Goal: Information Seeking & Learning: Learn about a topic

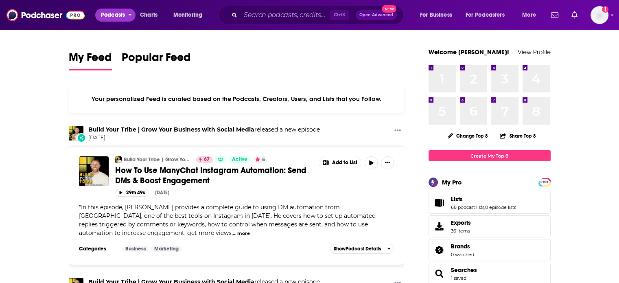
click at [121, 18] on span "Podcasts" at bounding box center [113, 14] width 24 height 11
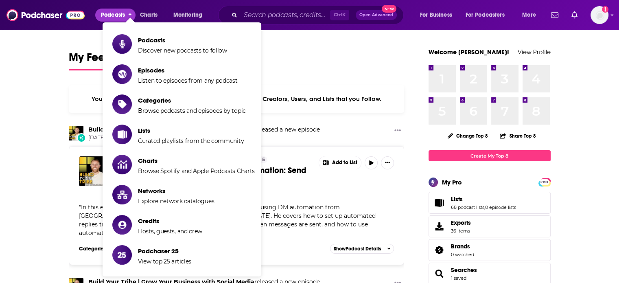
click at [136, 42] on link "Podcasts Discover new podcasts to follow" at bounding box center [183, 44] width 143 height 20
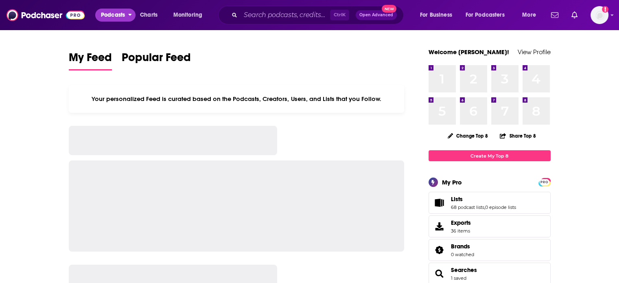
drag, startPoint x: 104, startPoint y: 9, endPoint x: 114, endPoint y: 20, distance: 15.0
click at [104, 9] on button "Podcasts" at bounding box center [115, 15] width 40 height 13
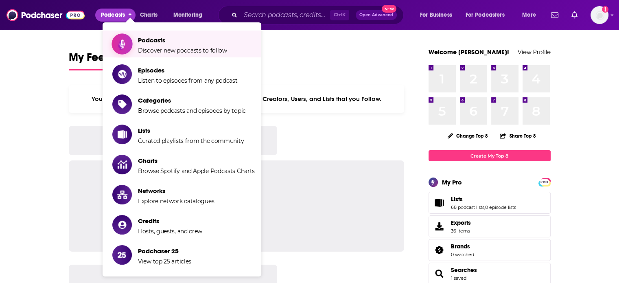
click at [130, 41] on span "Show item sub-menu" at bounding box center [122, 44] width 63 height 63
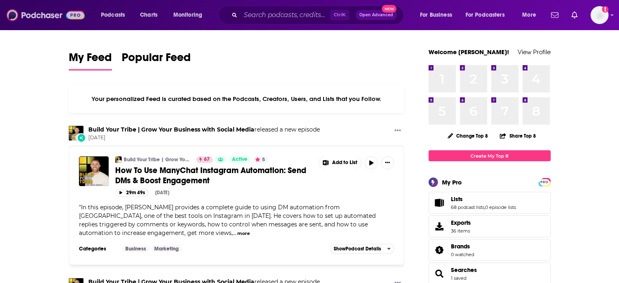
click at [69, 19] on img at bounding box center [46, 14] width 78 height 15
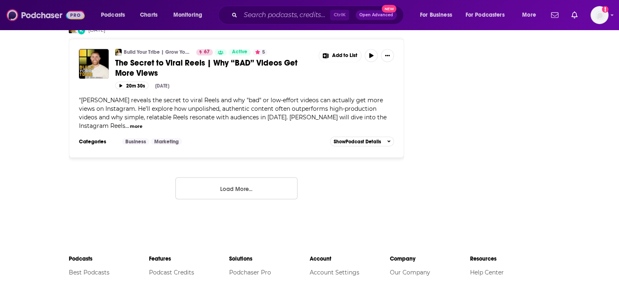
scroll to position [1507, 0]
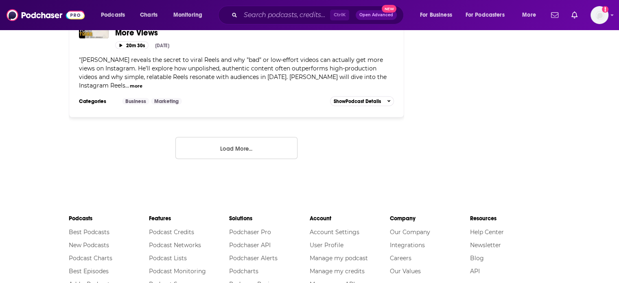
click at [256, 137] on button "Load More..." at bounding box center [237, 148] width 122 height 22
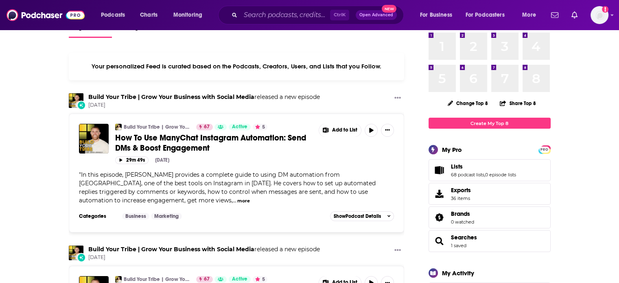
scroll to position [0, 0]
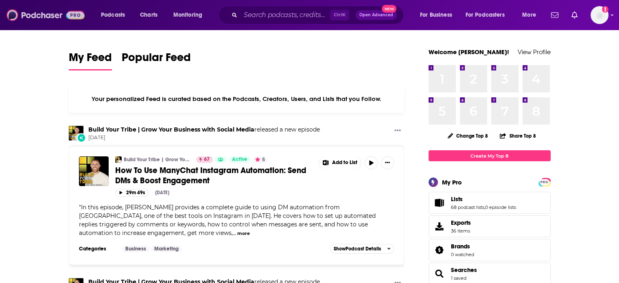
click at [68, 16] on img at bounding box center [46, 14] width 78 height 15
click at [45, 13] on img at bounding box center [46, 14] width 78 height 15
click at [85, 11] on div "Podcasts Charts Monitoring Ctrl K Open Advanced New For Business For Podcasters…" at bounding box center [309, 15] width 619 height 30
click at [81, 15] on img at bounding box center [46, 14] width 78 height 15
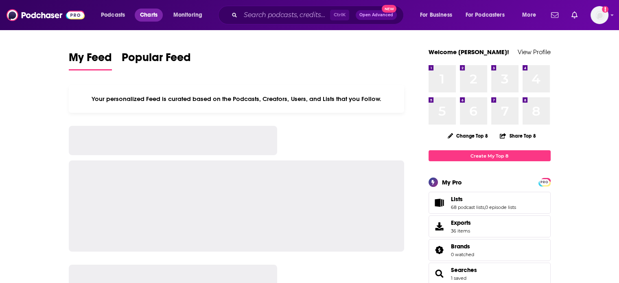
click at [147, 14] on span "Charts" at bounding box center [149, 14] width 18 height 11
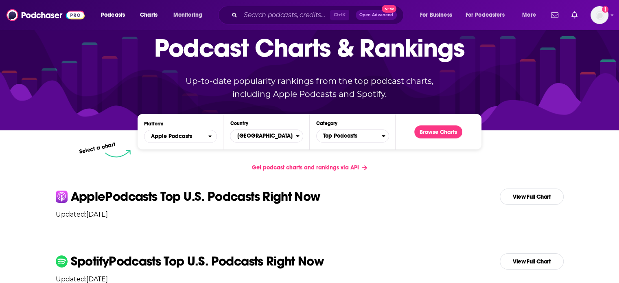
scroll to position [122, 0]
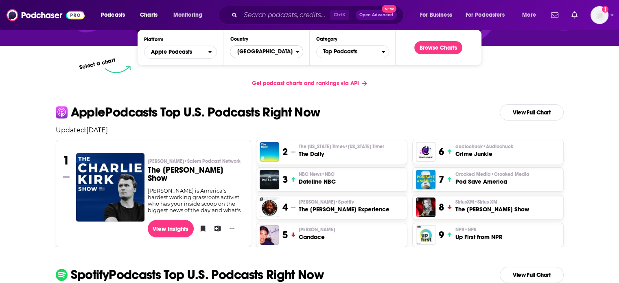
click at [257, 51] on span "[GEOGRAPHIC_DATA]" at bounding box center [263, 52] width 65 height 14
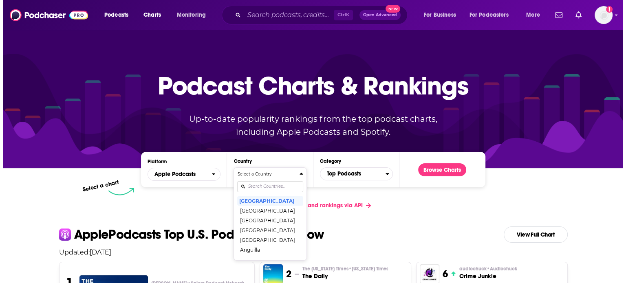
scroll to position [0, 0]
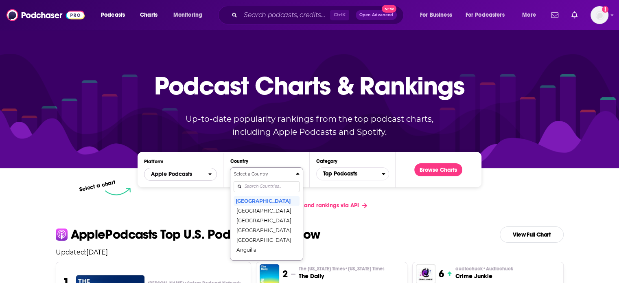
click at [186, 173] on span "Apple Podcasts" at bounding box center [171, 174] width 41 height 6
click at [185, 201] on span "Spotify" at bounding box center [180, 199] width 62 height 5
click at [425, 201] on div "Get podcast charts and rankings via API" at bounding box center [309, 205] width 521 height 20
click at [430, 172] on button "Browse Charts" at bounding box center [439, 169] width 48 height 13
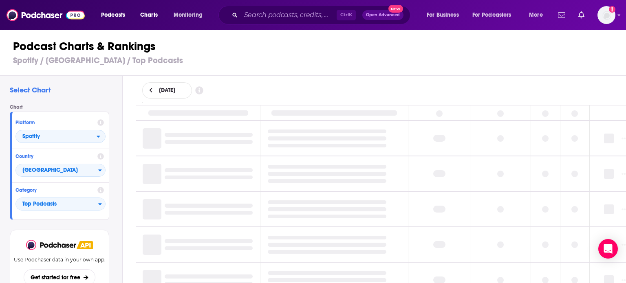
click at [226, 71] on div "Podcast Charts & Rankings Spotify / [GEOGRAPHIC_DATA] / Top Podcasts" at bounding box center [316, 52] width 633 height 46
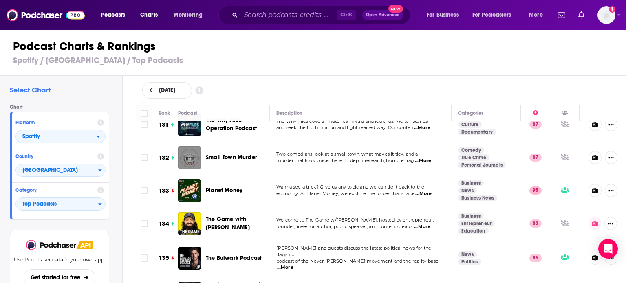
scroll to position [4394, 0]
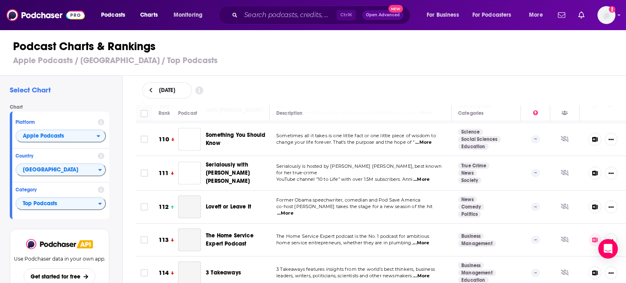
scroll to position [3794, 0]
